Goal: Information Seeking & Learning: Learn about a topic

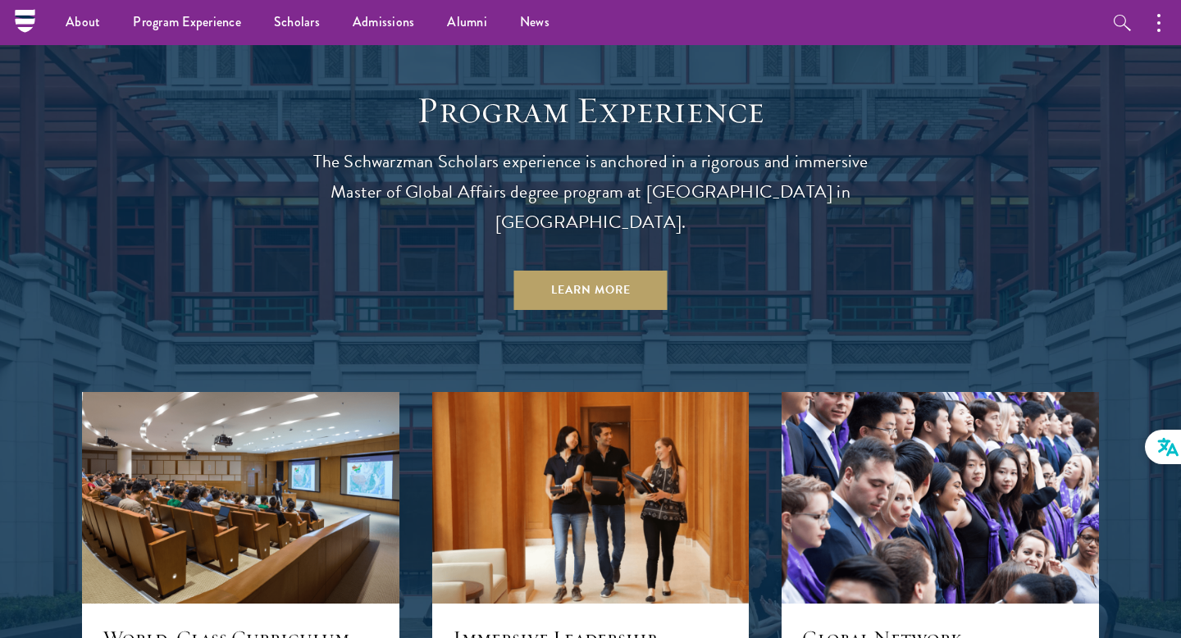
scroll to position [1176, 0]
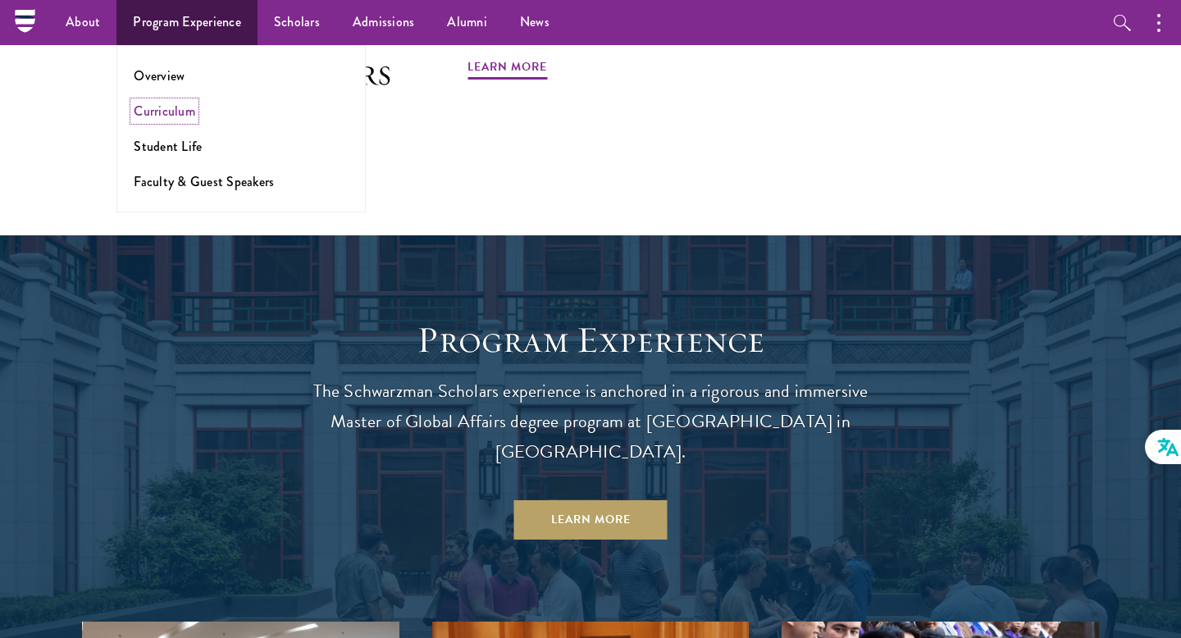
click at [176, 108] on link "Curriculum" at bounding box center [165, 111] width 62 height 19
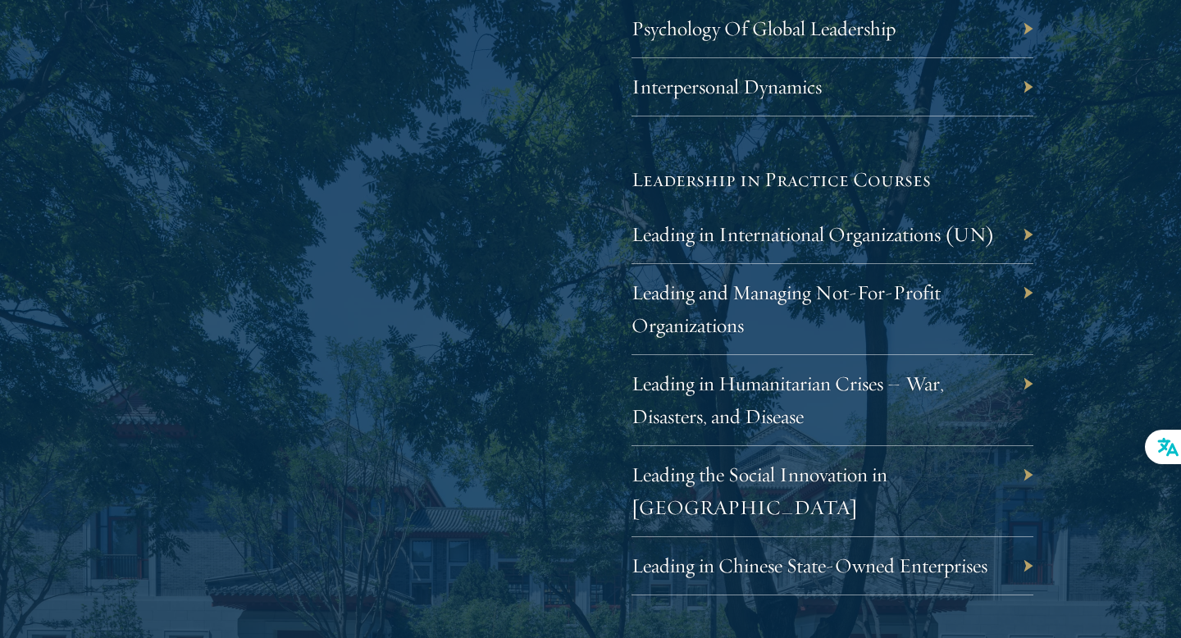
scroll to position [3274, 0]
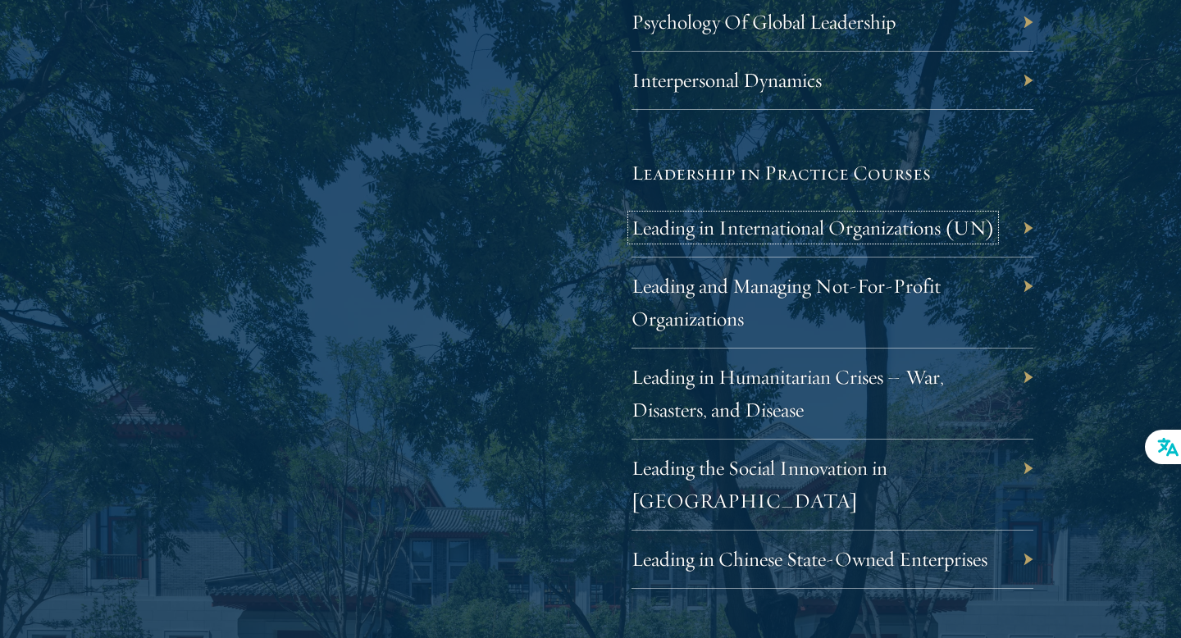
click at [932, 232] on link "Leading in International Organizations (UN)" at bounding box center [813, 227] width 363 height 25
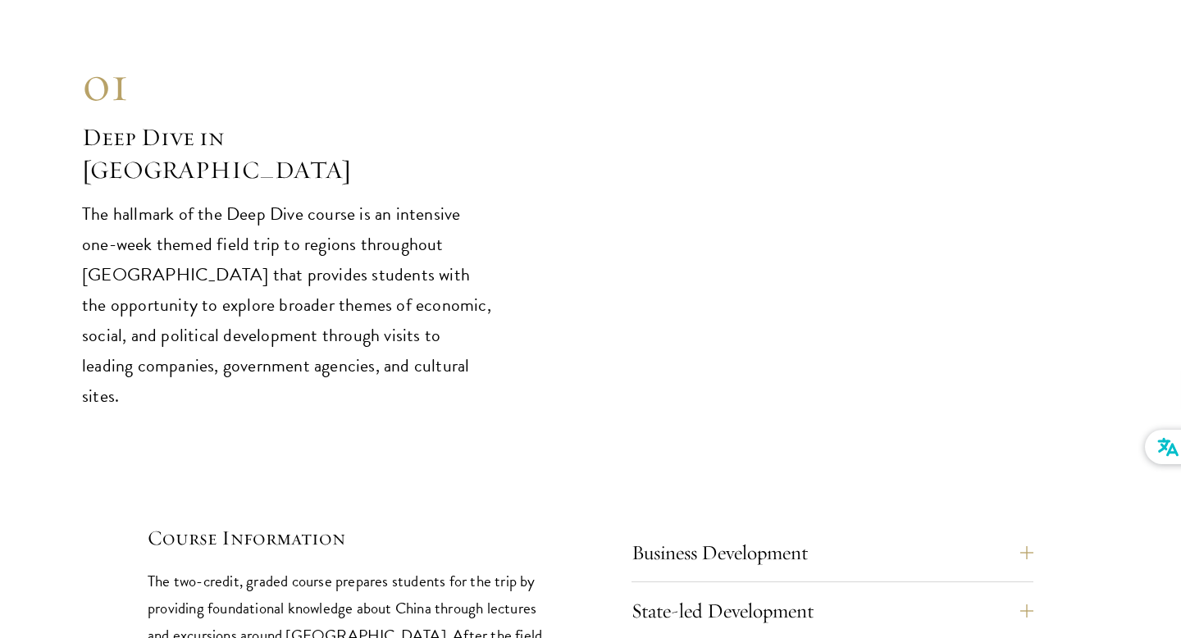
scroll to position [6742, 0]
